Goal: Transaction & Acquisition: Purchase product/service

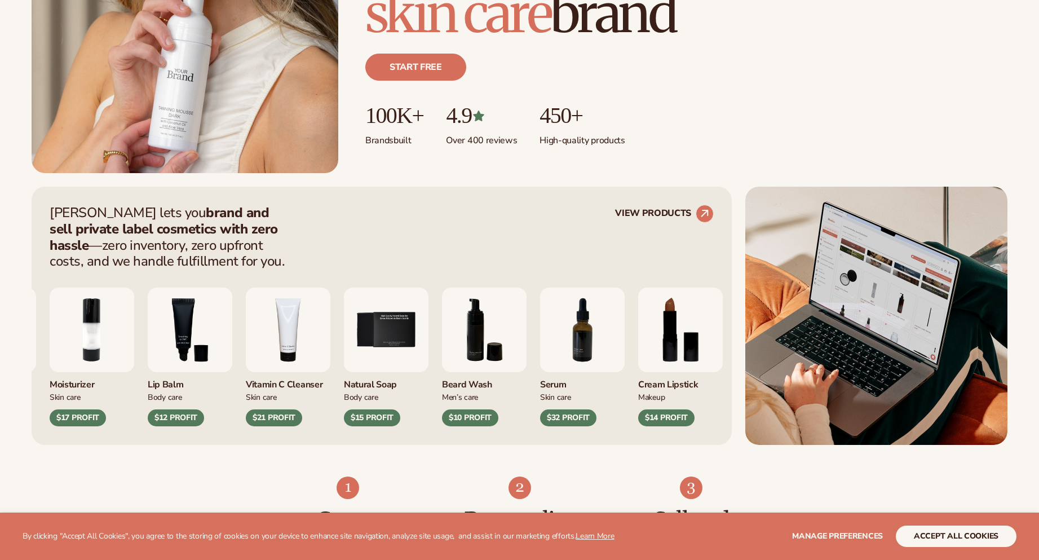
scroll to position [676, 0]
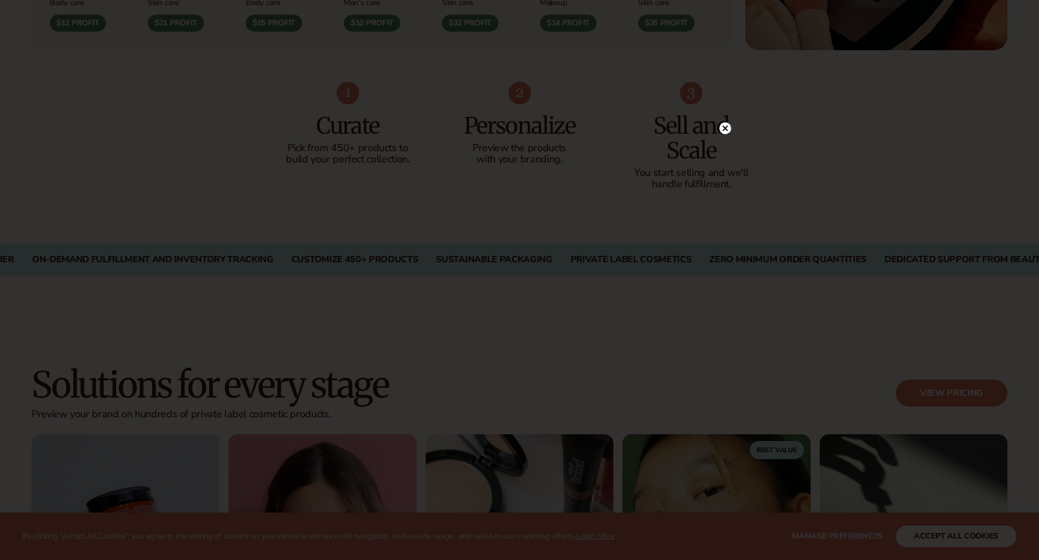
click at [772, 151] on div at bounding box center [519, 280] width 1039 height 560
click at [722, 129] on circle at bounding box center [725, 128] width 12 height 12
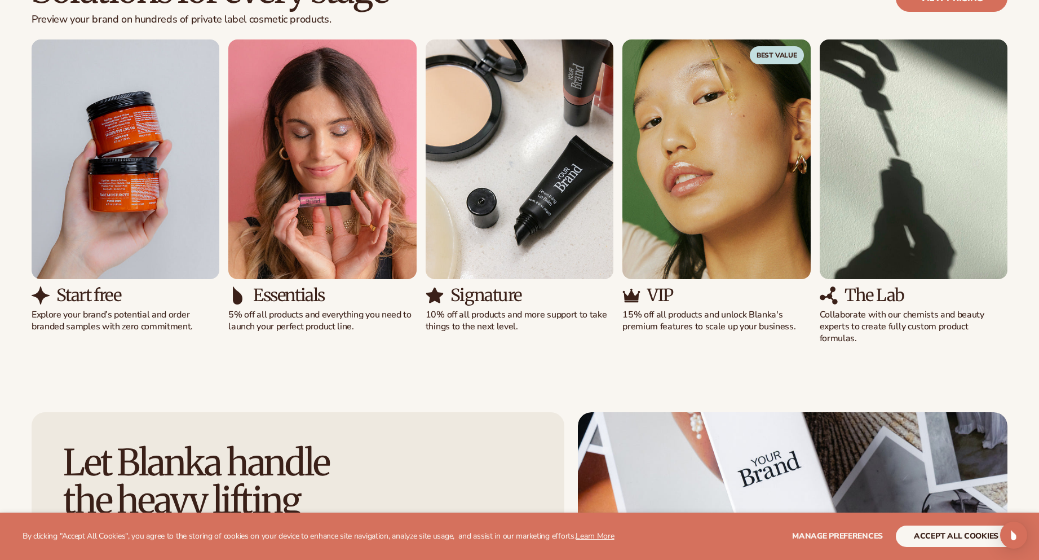
scroll to position [1353, 0]
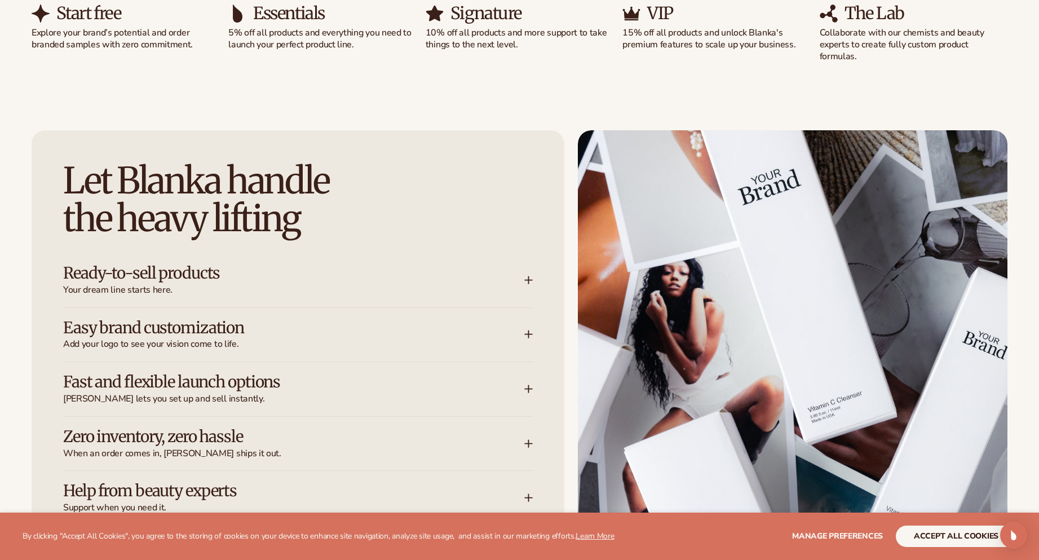
click at [358, 268] on h3 "Ready-to-sell products" at bounding box center [276, 272] width 427 height 17
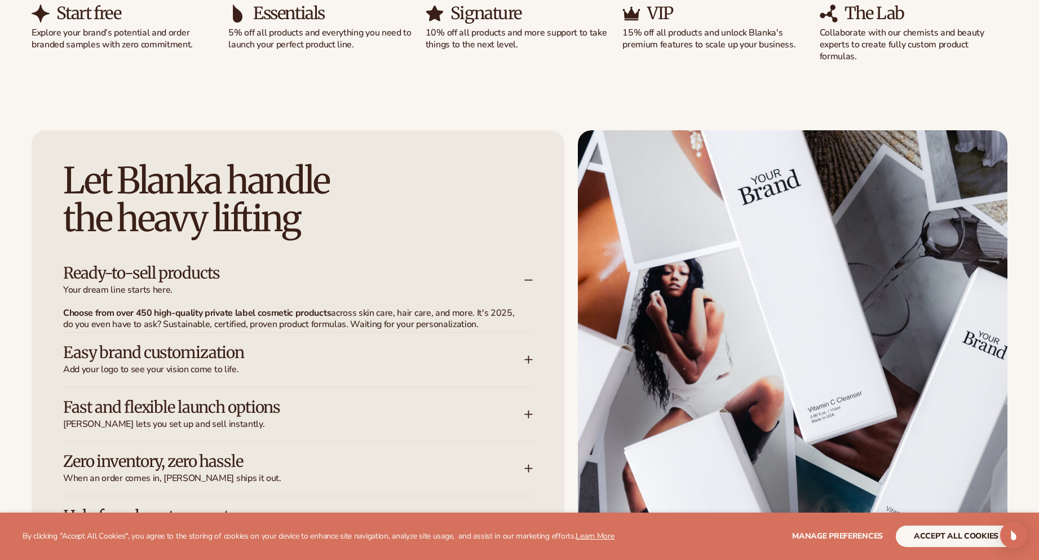
click at [358, 268] on h3 "Ready-to-sell products" at bounding box center [276, 272] width 427 height 17
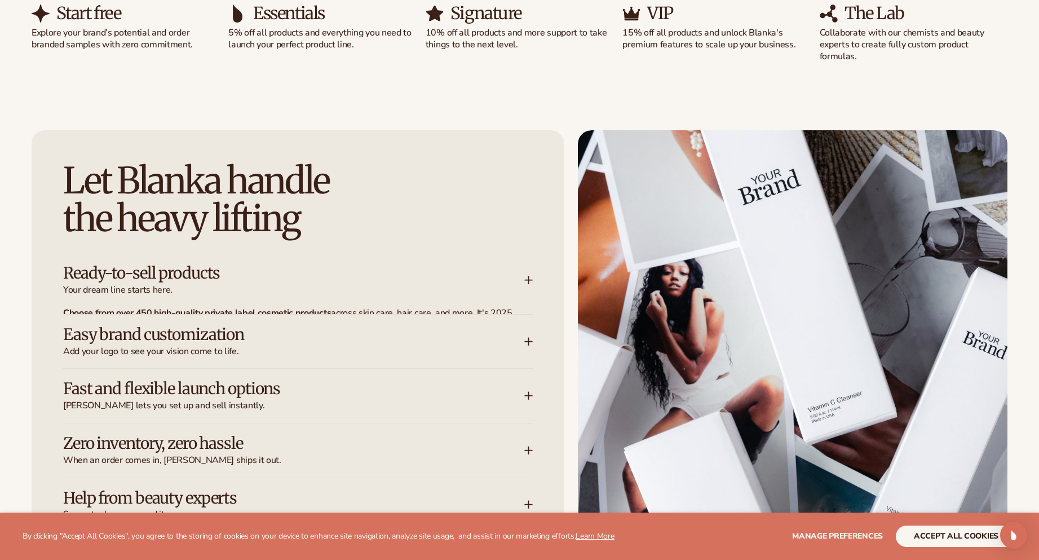
click at [369, 346] on span "Add your logo to see your vision come to life." at bounding box center [293, 352] width 461 height 12
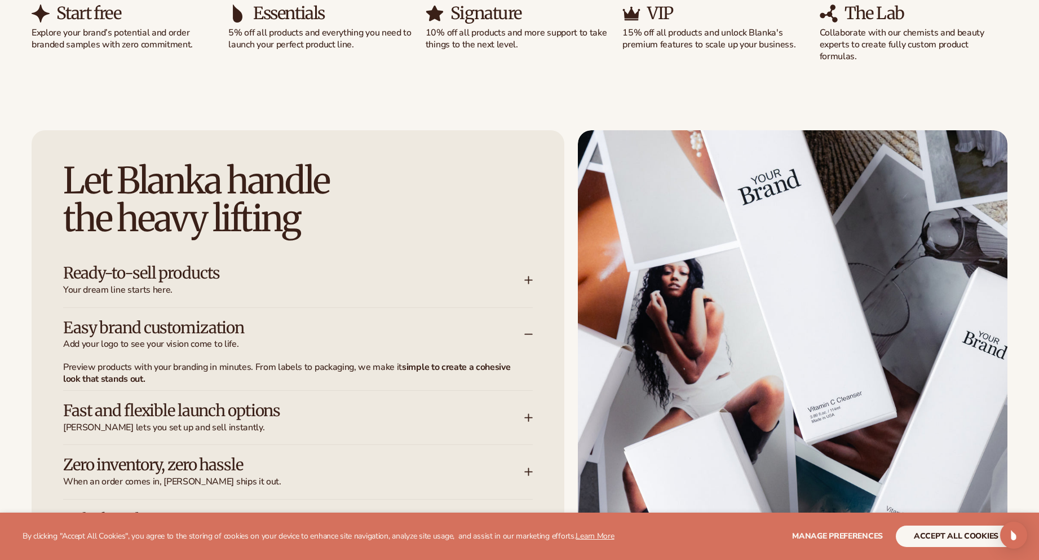
click at [369, 326] on div "Easy brand customization Add your logo to see your vision come to life." at bounding box center [293, 335] width 461 height 32
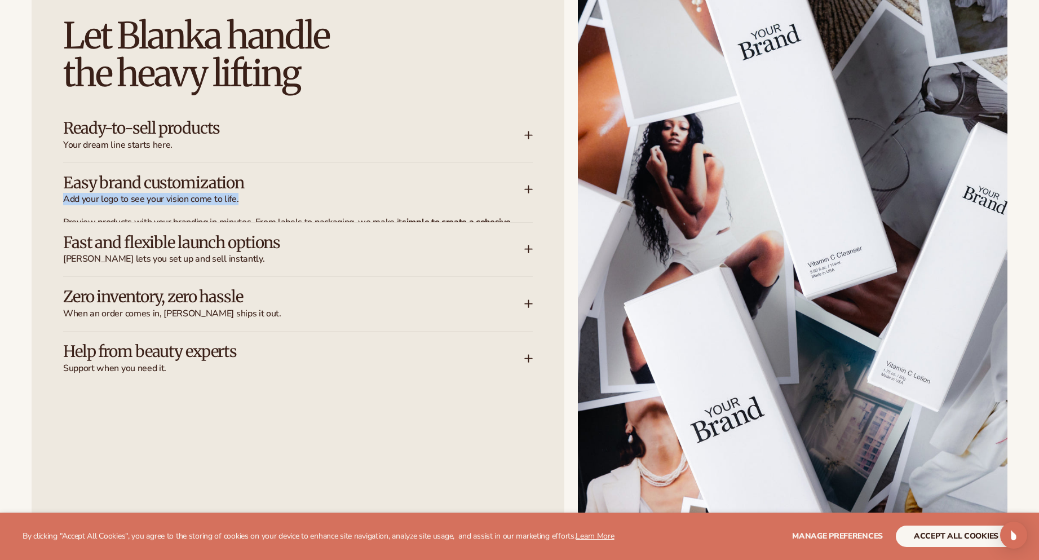
scroll to position [1635, 0]
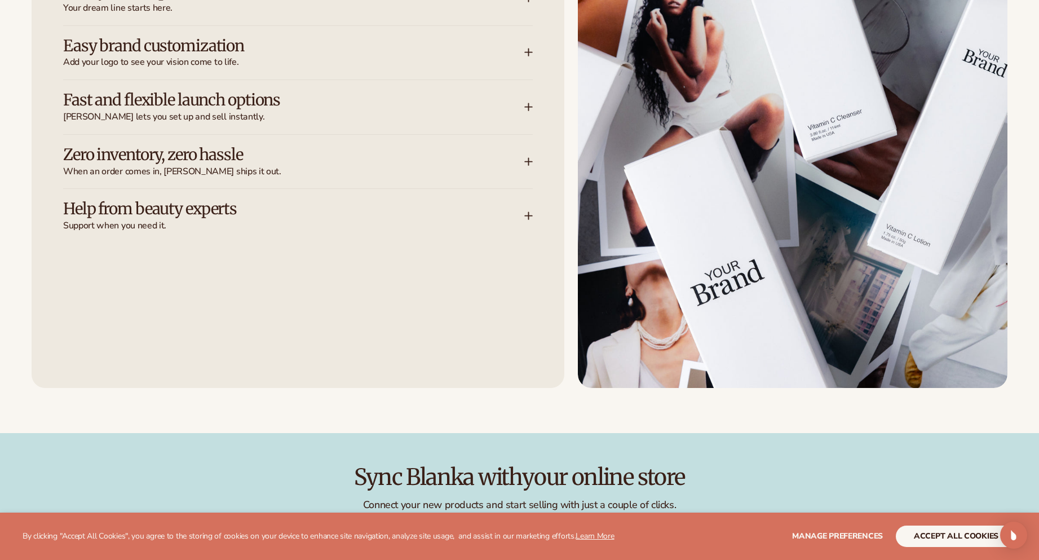
click at [346, 146] on h3 "Zero inventory, zero hassle" at bounding box center [276, 154] width 427 height 17
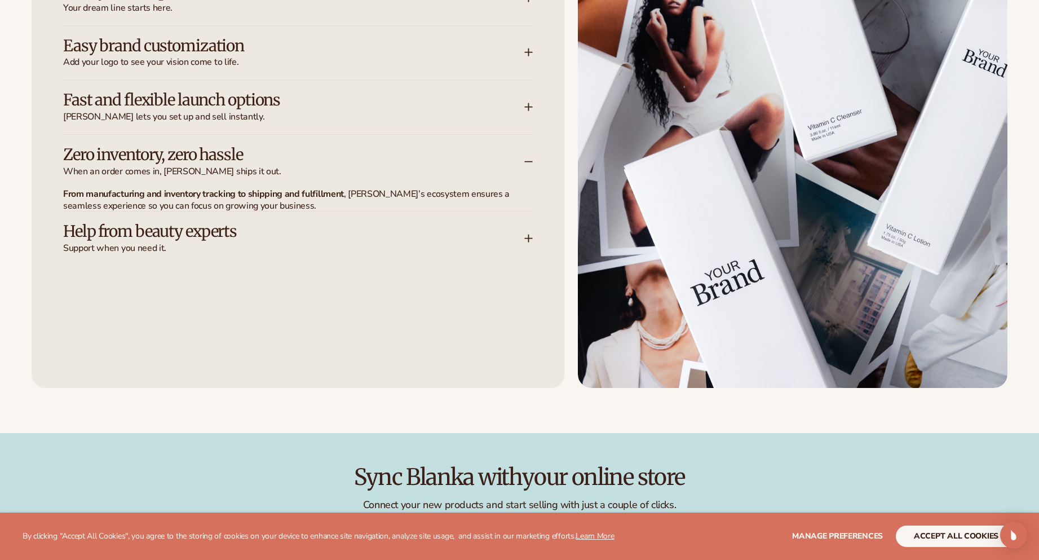
click at [346, 146] on h3 "Zero inventory, zero hassle" at bounding box center [276, 154] width 427 height 17
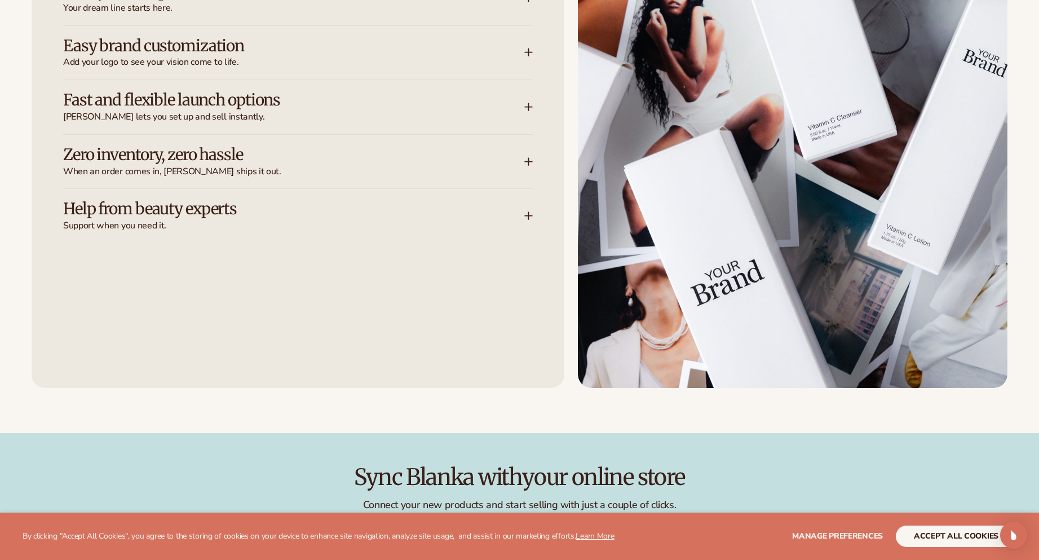
click at [339, 206] on div "Help from beauty experts Support when you need it." at bounding box center [293, 216] width 461 height 32
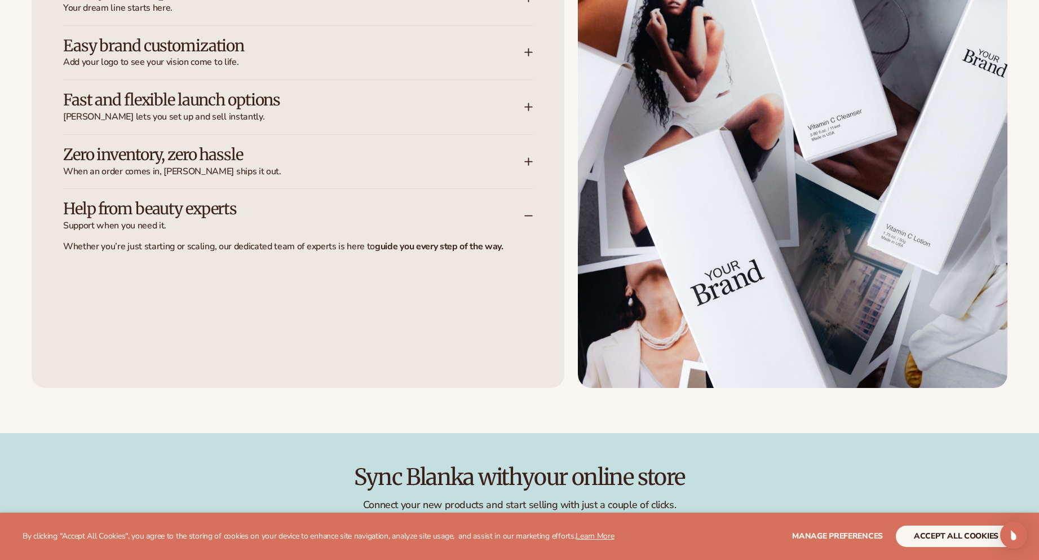
click at [339, 205] on h3 "Help from beauty experts" at bounding box center [276, 208] width 427 height 17
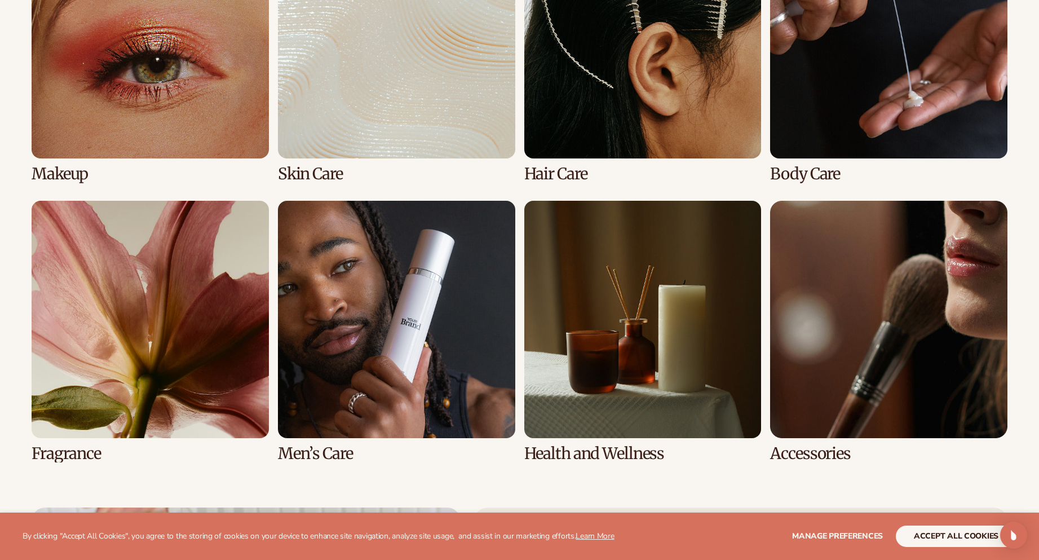
scroll to position [2480, 0]
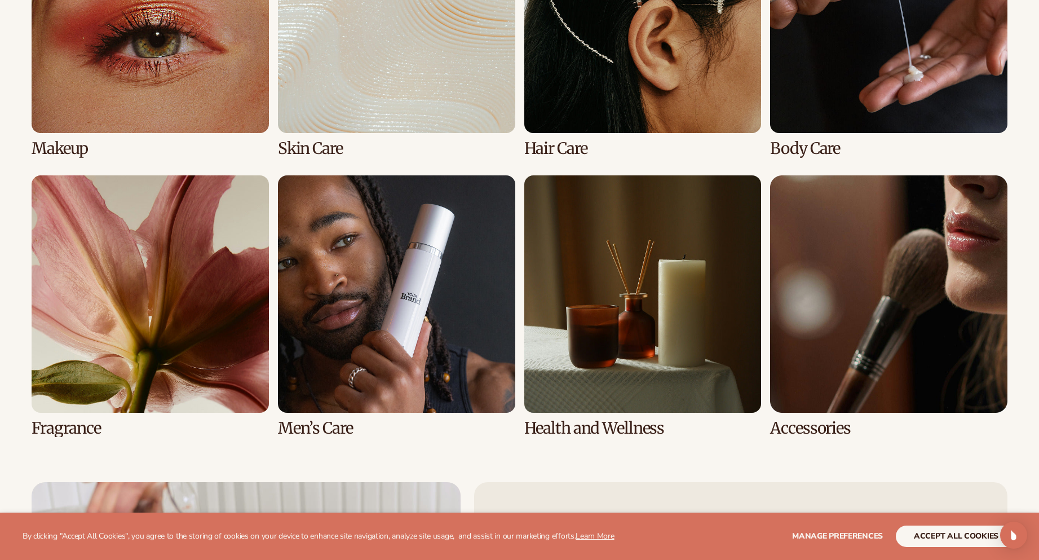
click at [373, 255] on link "6 / 8" at bounding box center [396, 306] width 237 height 262
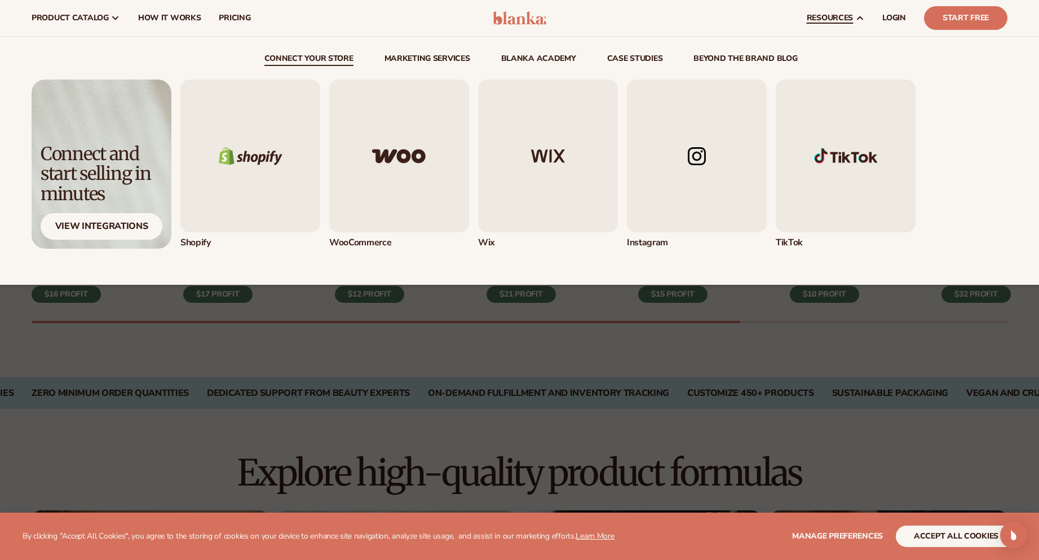
scroll to position [225, 0]
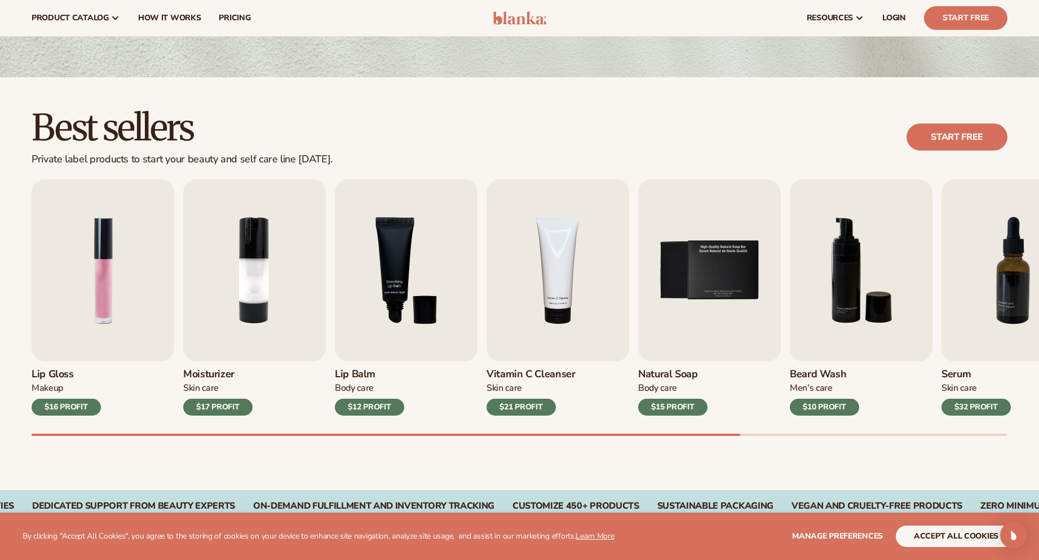
click at [576, 137] on div "Best sellers Private label products to start your beauty and self care line [DA…" at bounding box center [520, 137] width 976 height 57
click at [844, 434] on div at bounding box center [520, 434] width 976 height 2
click at [317, 287] on img "2 / 9" at bounding box center [254, 270] width 143 height 182
click at [198, 374] on h3 "Moisturizer" at bounding box center [217, 374] width 69 height 12
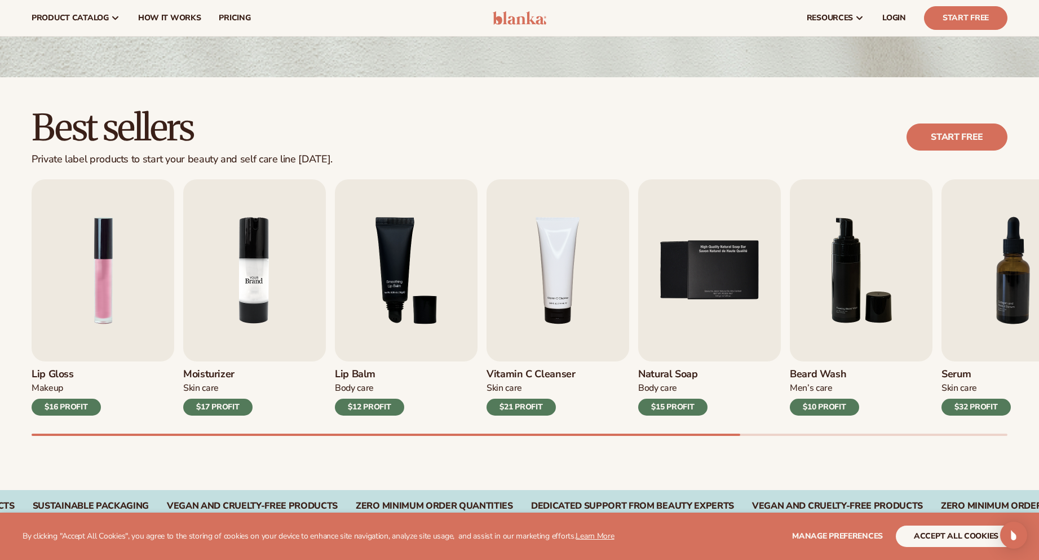
click at [282, 260] on img "2 / 9" at bounding box center [254, 270] width 143 height 182
click at [282, 259] on img "2 / 9" at bounding box center [254, 270] width 143 height 182
drag, startPoint x: 240, startPoint y: 266, endPoint x: 406, endPoint y: 117, distance: 223.5
click at [400, 117] on div "Best sellers Private label products to start your beauty and self care line [DA…" at bounding box center [520, 137] width 976 height 57
